Goal: Task Accomplishment & Management: Use online tool/utility

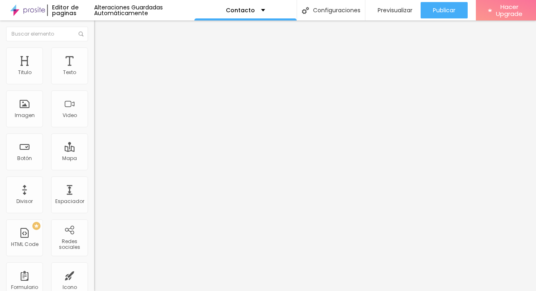
click at [101, 56] on span "Estilo" at bounding box center [107, 53] width 13 height 7
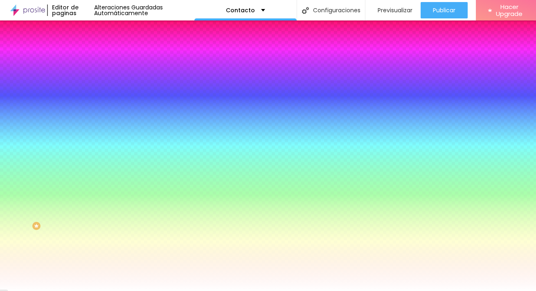
click at [94, 92] on div "Tipografía Restablecer" at bounding box center [141, 80] width 94 height 23
click at [94, 83] on button "Restablecer" at bounding box center [115, 78] width 42 height 9
click at [94, 92] on button "button" at bounding box center [99, 87] width 11 height 9
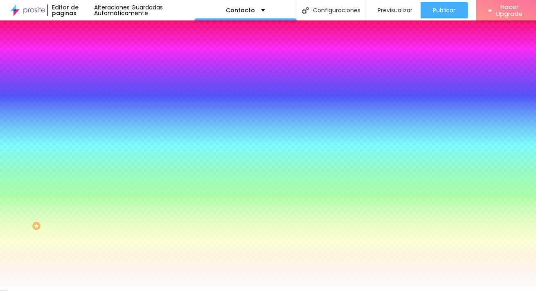
select select "Alegreya"
click at [289, 291] on div at bounding box center [268, 291] width 536 height 0
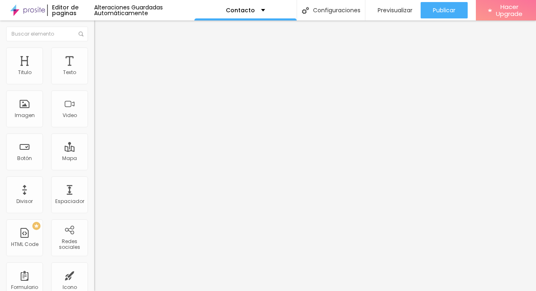
click at [106, 85] on div "Conectar" at bounding box center [120, 81] width 29 height 7
click at [26, 70] on div "Titulo" at bounding box center [25, 73] width 14 height 6
click at [94, 47] on li "Estilo" at bounding box center [141, 51] width 94 height 8
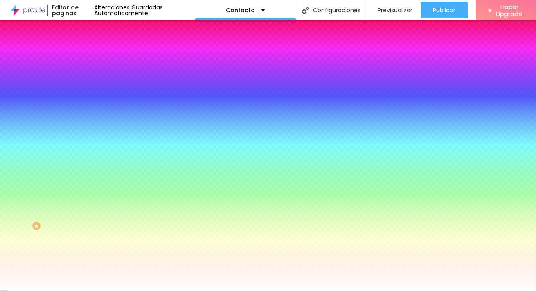
click at [97, 81] on icon "button" at bounding box center [100, 78] width 6 height 6
click at [94, 92] on button "button" at bounding box center [99, 87] width 11 height 9
click at [42, 291] on div at bounding box center [268, 291] width 536 height 0
click at [97, 104] on icon "button" at bounding box center [100, 101] width 6 height 6
click at [94, 114] on button "button" at bounding box center [99, 110] width 11 height 9
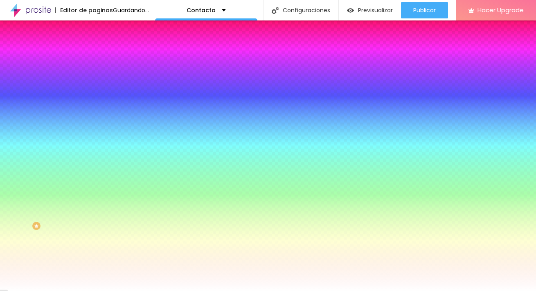
type input "3"
type input "4"
type input "8"
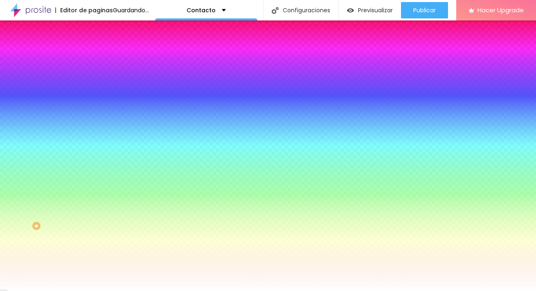
type input "8"
type input "10"
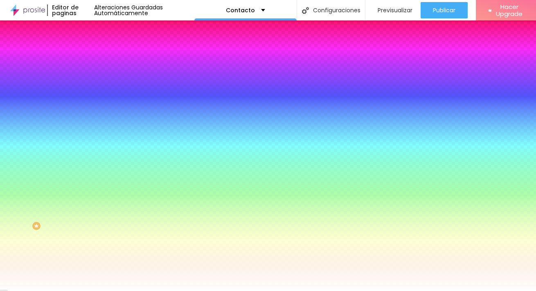
type input "11"
drag, startPoint x: 91, startPoint y: 147, endPoint x: 116, endPoint y: 147, distance: 25.0
type input "11"
type input "10"
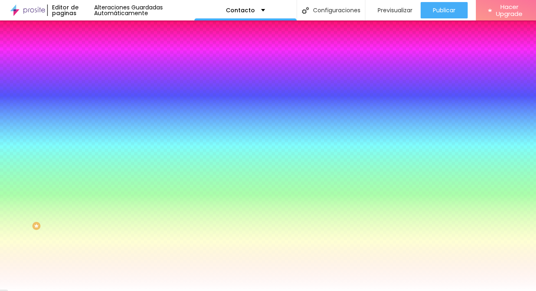
type input "10"
type input "7"
type input "6"
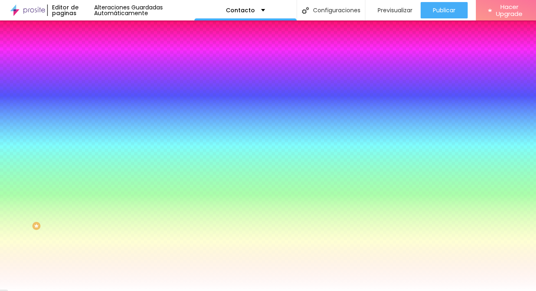
type input "3"
type input "1"
type input "0"
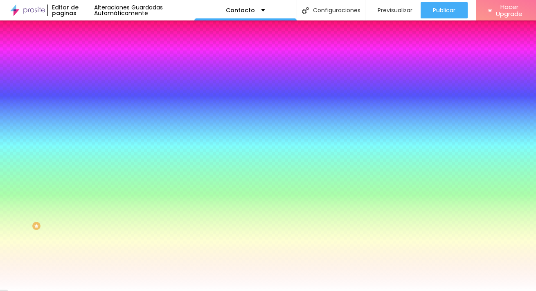
drag, startPoint x: 116, startPoint y: 147, endPoint x: 7, endPoint y: 136, distance: 109.0
type input "0"
click at [20, 291] on div at bounding box center [268, 291] width 536 height 0
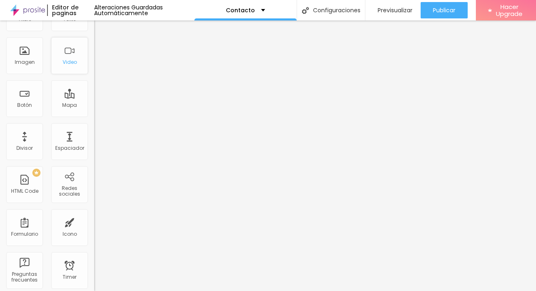
scroll to position [63, 0]
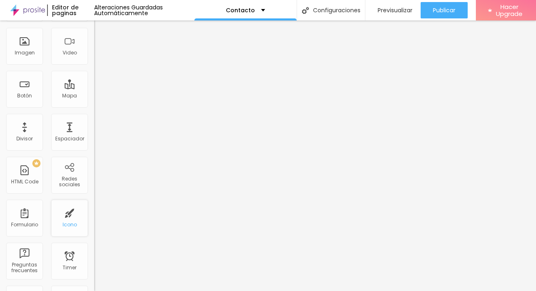
click at [65, 218] on div "Icono" at bounding box center [69, 218] width 37 height 37
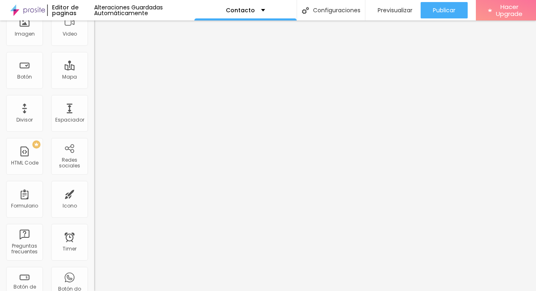
scroll to position [0, 0]
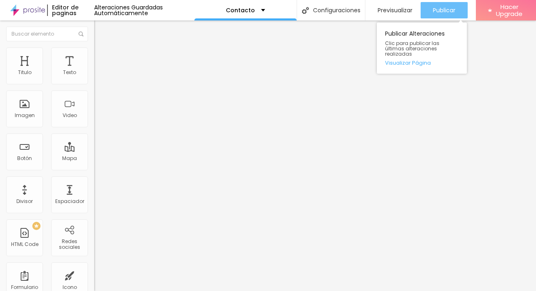
click at [459, 10] on button "Publicar" at bounding box center [444, 10] width 47 height 16
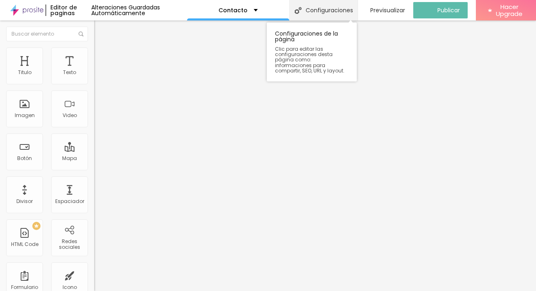
click at [343, 5] on div "Configuraciones" at bounding box center [323, 10] width 68 height 20
